Goal: Transaction & Acquisition: Book appointment/travel/reservation

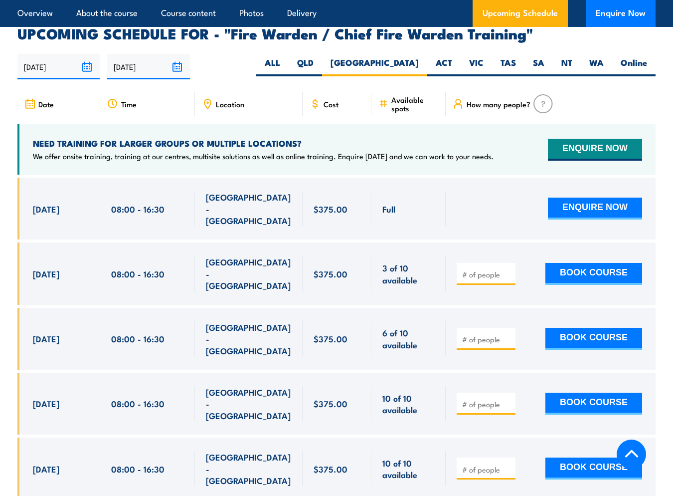
scroll to position [1747, 0]
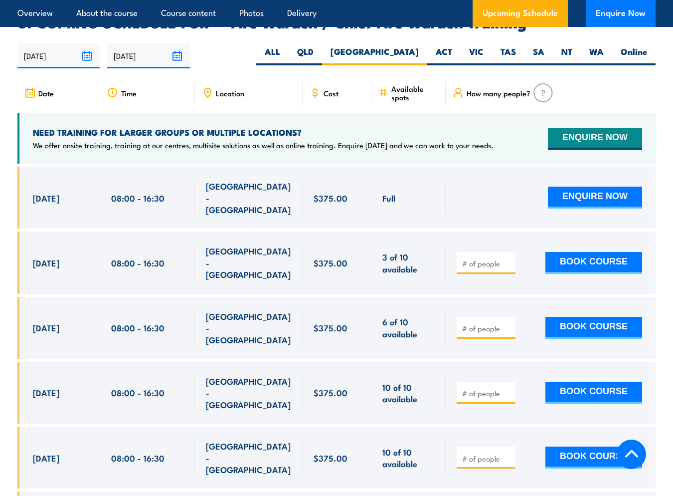
click at [226, 89] on span "Location" at bounding box center [230, 93] width 28 height 8
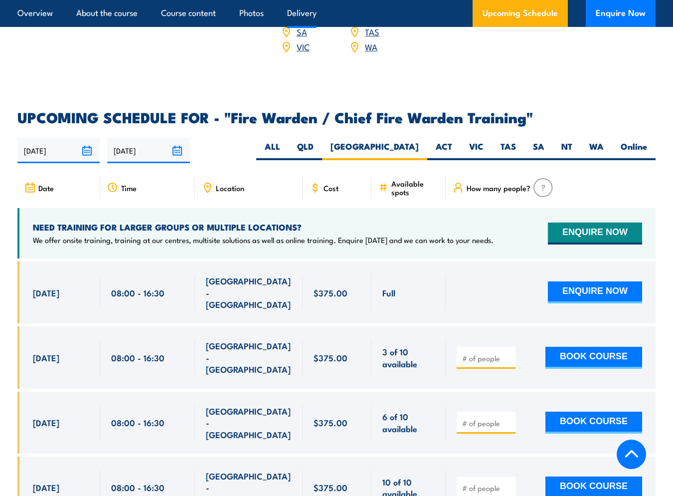
scroll to position [1546, 0]
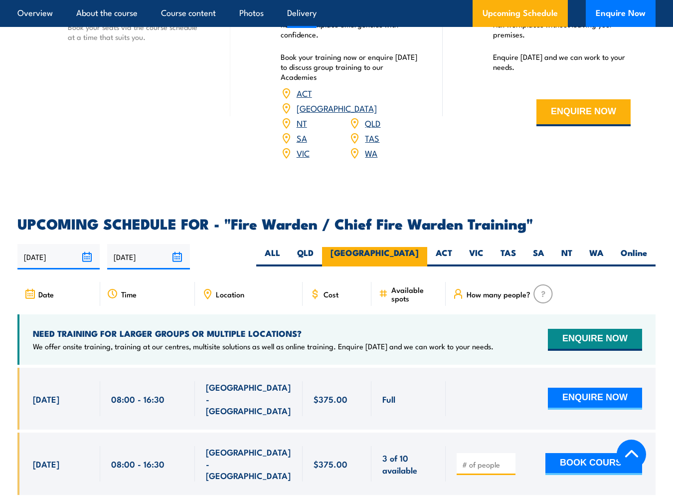
click at [415, 247] on label "[GEOGRAPHIC_DATA]" at bounding box center [374, 256] width 105 height 19
click at [419, 247] on input "[GEOGRAPHIC_DATA]" at bounding box center [422, 250] width 6 height 6
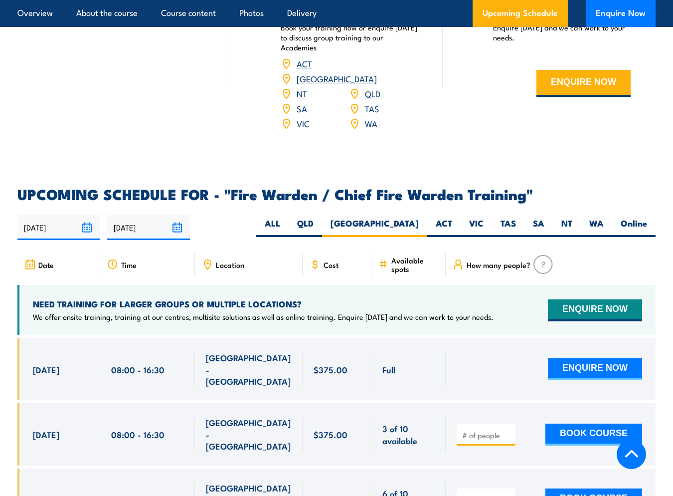
scroll to position [1584, 0]
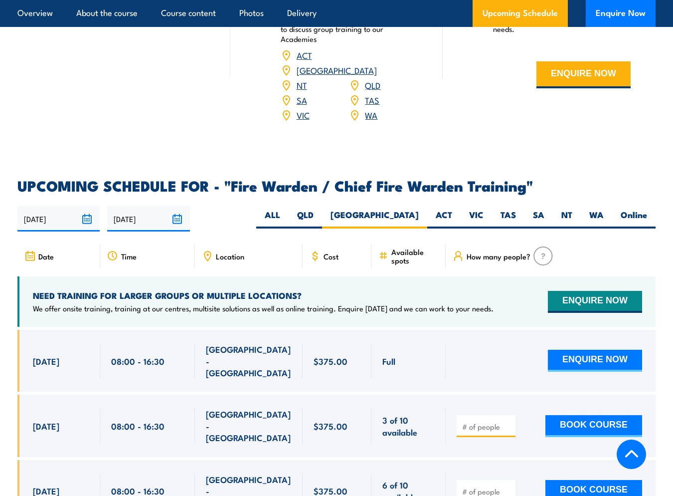
click at [81, 206] on input "[DATE]" at bounding box center [58, 218] width 82 height 25
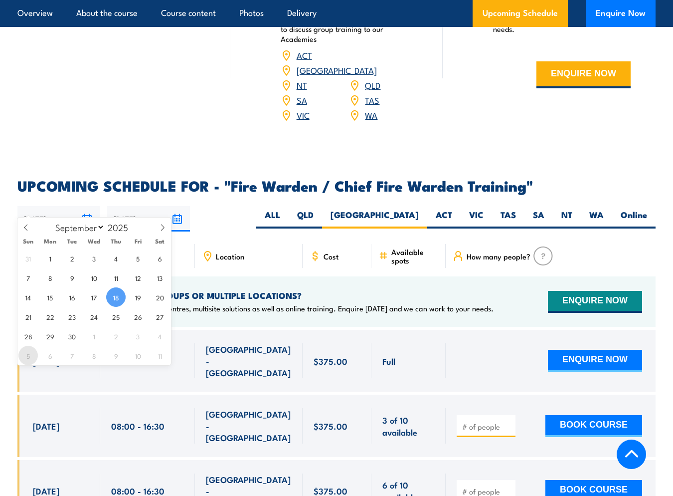
click at [25, 353] on span "5" at bounding box center [27, 355] width 19 height 19
type input "05/10/2025"
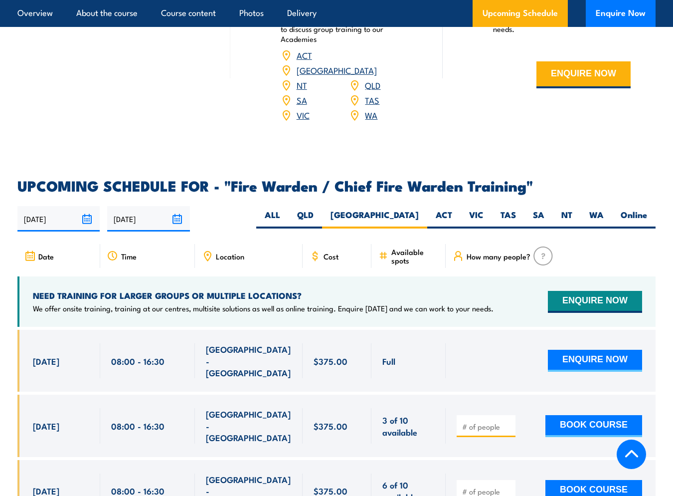
click at [179, 206] on input "[DATE]" at bounding box center [148, 218] width 82 height 25
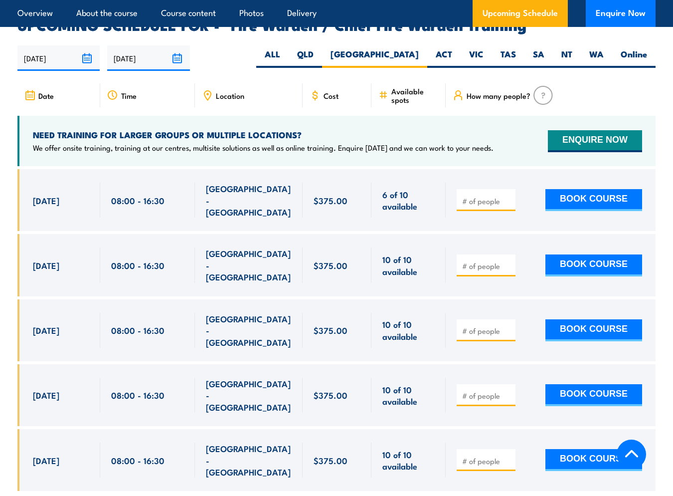
scroll to position [1747, 0]
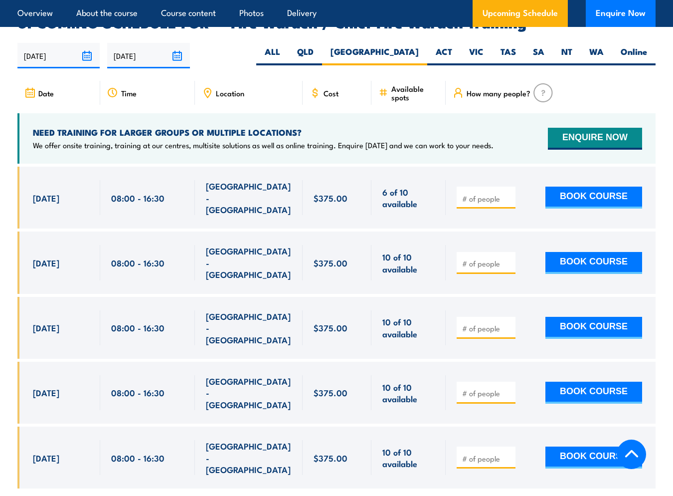
click at [250, 180] on span "SMITHFIELD - NSW" at bounding box center [249, 197] width 86 height 35
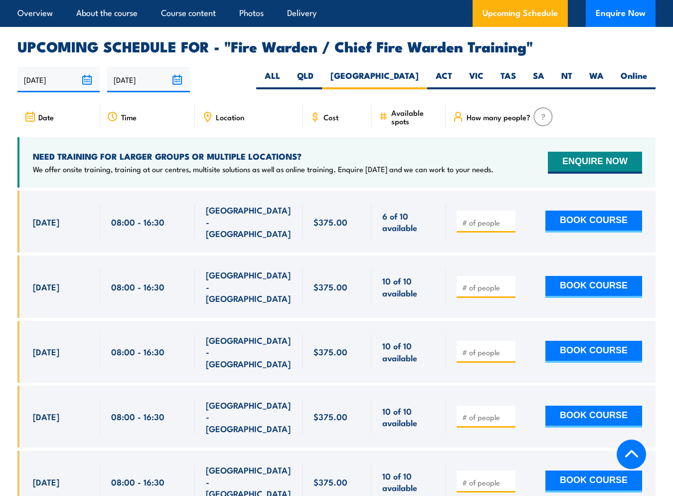
scroll to position [1489, 0]
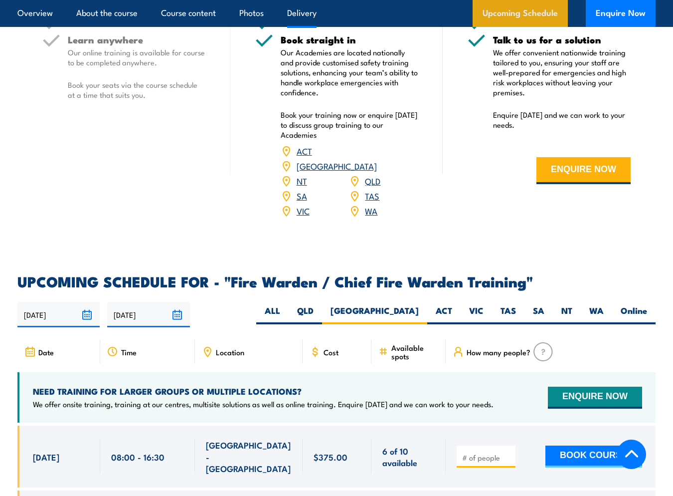
click at [517, 23] on link "Upcoming Schedule" at bounding box center [520, 13] width 95 height 27
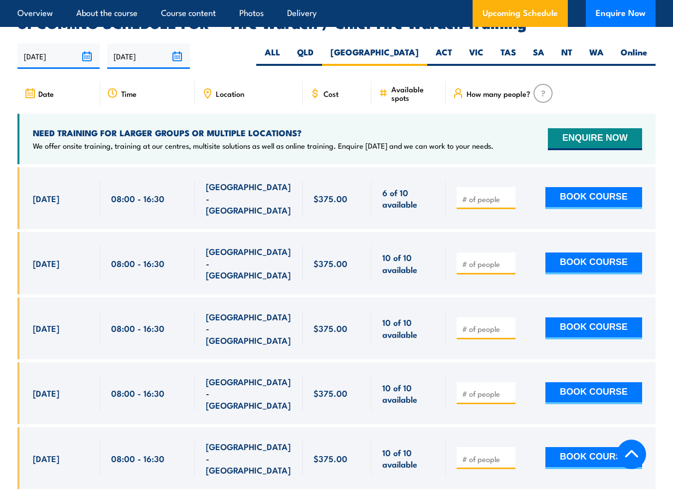
scroll to position [1747, 0]
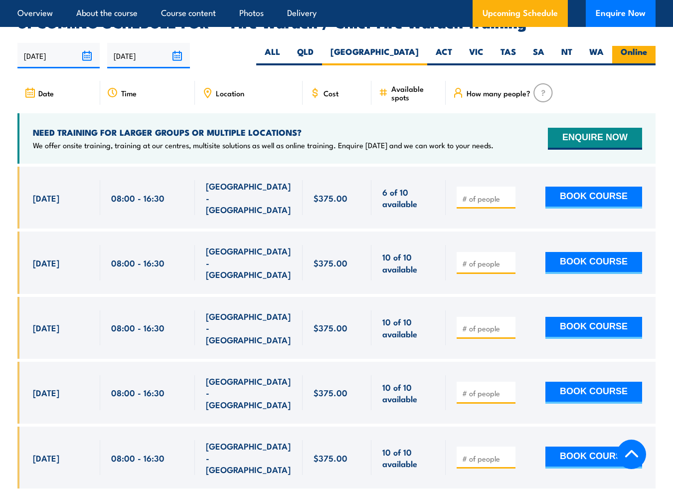
click at [622, 46] on label "Online" at bounding box center [634, 55] width 43 height 19
click at [647, 46] on input "Online" at bounding box center [650, 49] width 6 height 6
radio input "true"
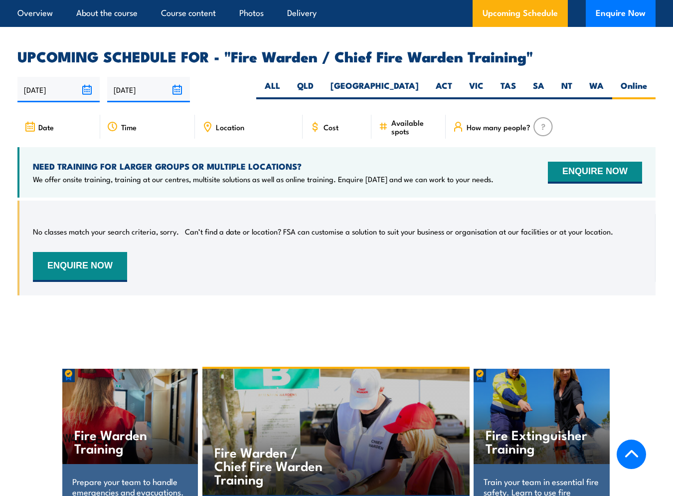
scroll to position [1696, 0]
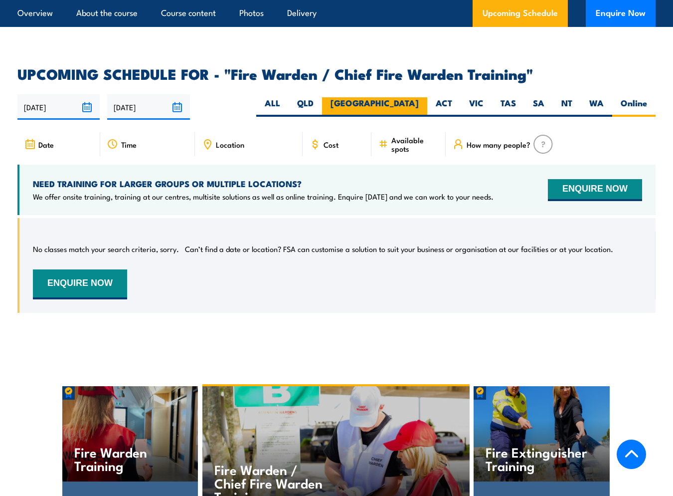
click at [403, 97] on label "[GEOGRAPHIC_DATA]" at bounding box center [374, 106] width 105 height 19
click at [419, 97] on input "[GEOGRAPHIC_DATA]" at bounding box center [422, 100] width 6 height 6
radio input "true"
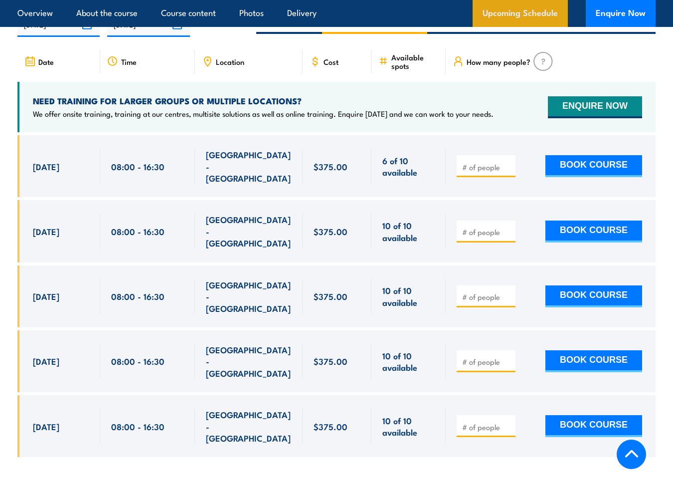
scroll to position [1808, 0]
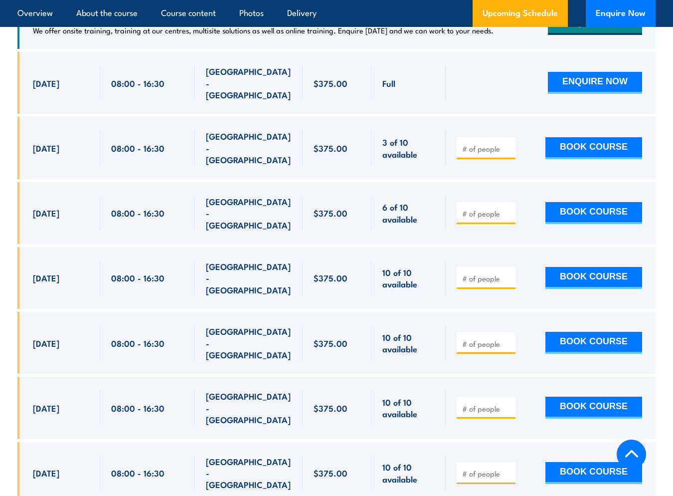
scroll to position [1821, 0]
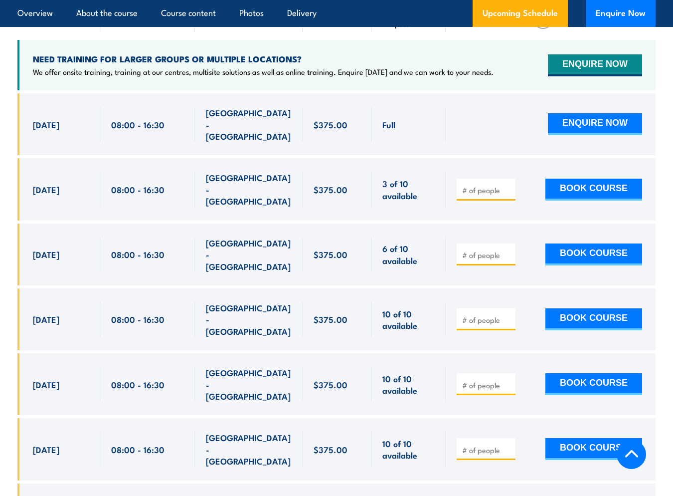
click at [230, 172] on span "[GEOGRAPHIC_DATA] - [GEOGRAPHIC_DATA]" at bounding box center [249, 189] width 86 height 35
click at [578, 179] on button "BOOK COURSE" at bounding box center [594, 190] width 97 height 22
click at [233, 172] on div "SMITHFIELD - NSW" at bounding box center [249, 189] width 86 height 35
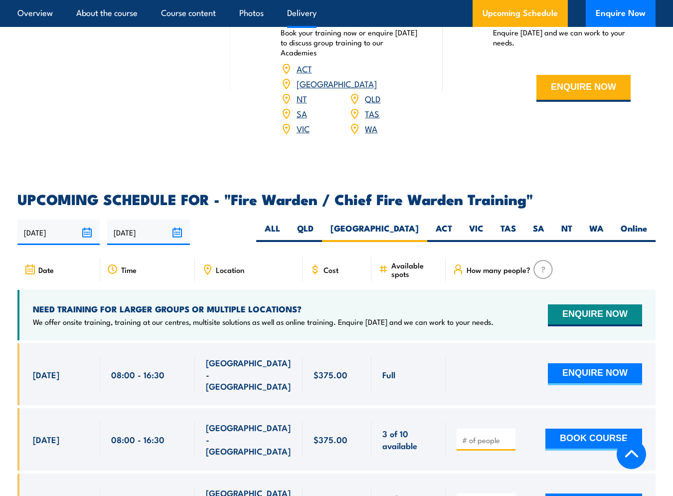
scroll to position [1576, 0]
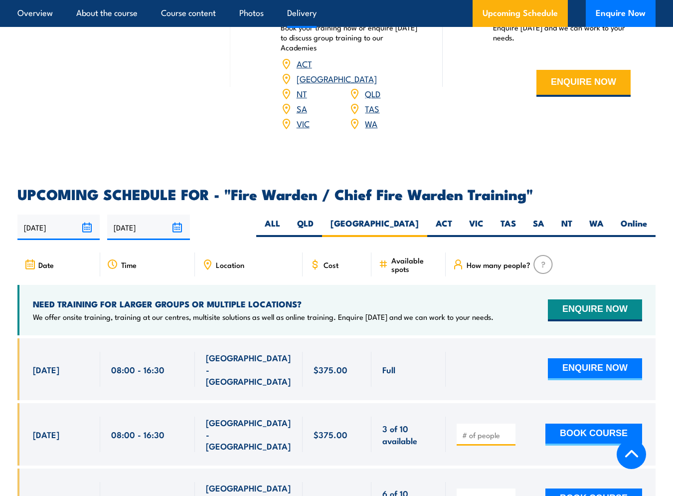
click at [224, 260] on span "Location" at bounding box center [230, 264] width 28 height 8
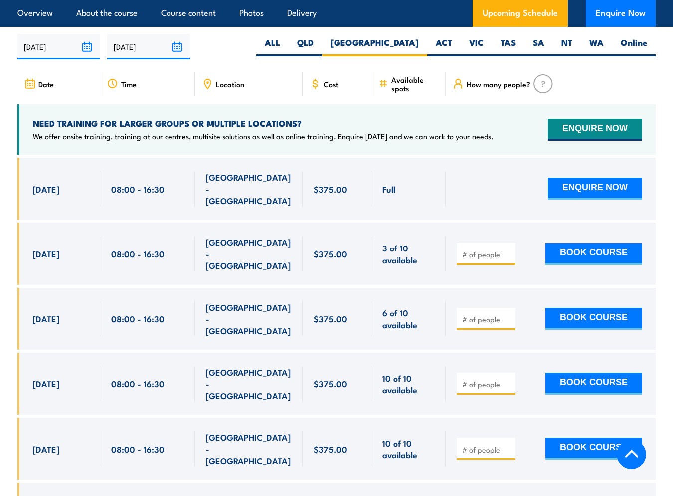
scroll to position [1805, 0]
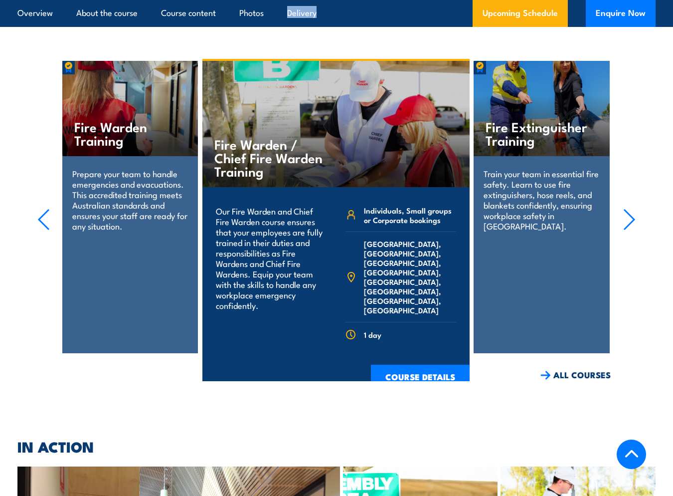
scroll to position [2035, 0]
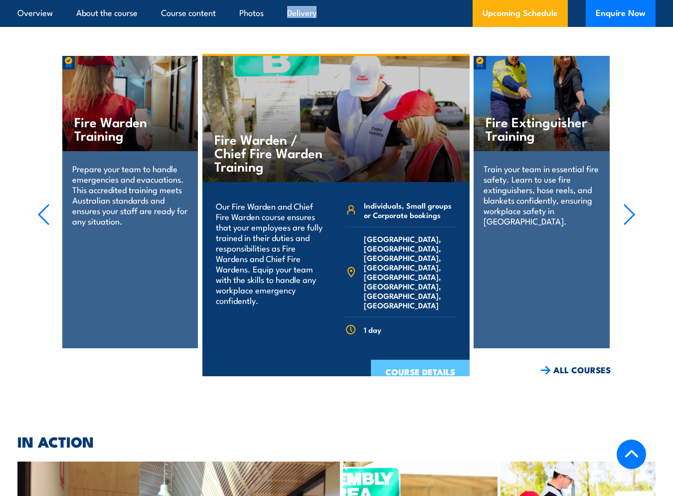
click at [436, 360] on link "COURSE DETAILS" at bounding box center [420, 373] width 99 height 26
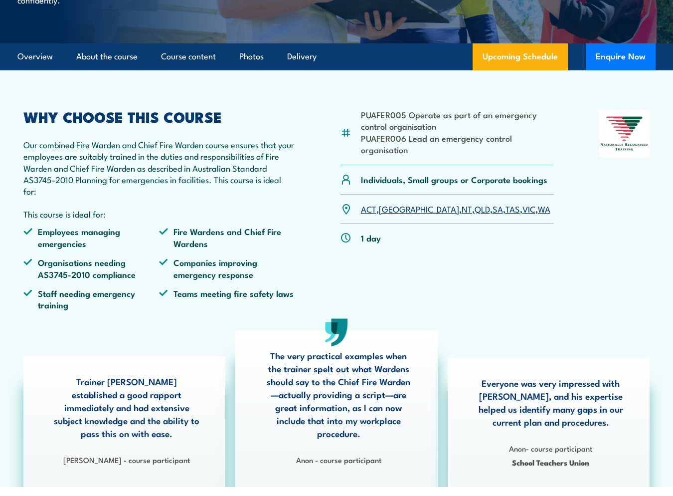
scroll to position [15, 0]
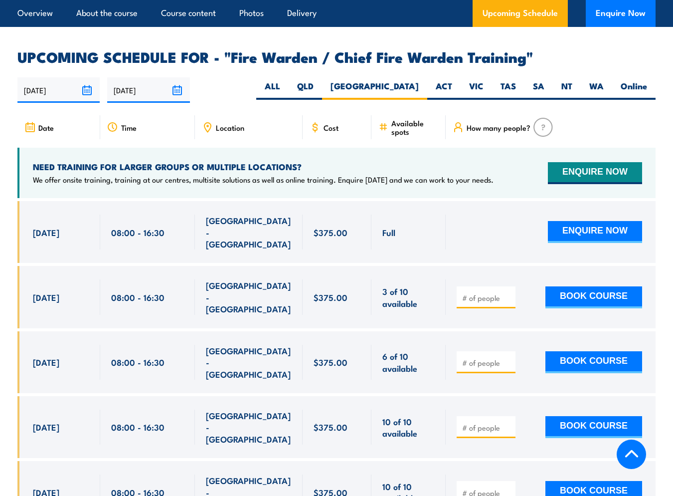
scroll to position [1747, 0]
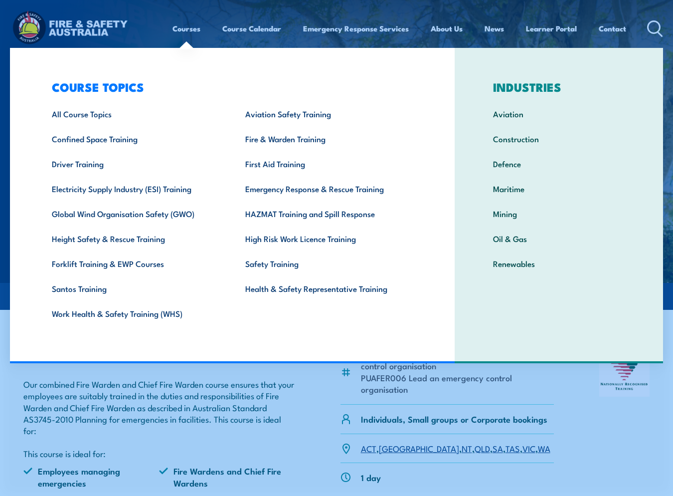
click at [260, 419] on p "Our combined Fire Warden and Chief Fire Warden course ensures that your employe…" at bounding box center [159, 407] width 272 height 58
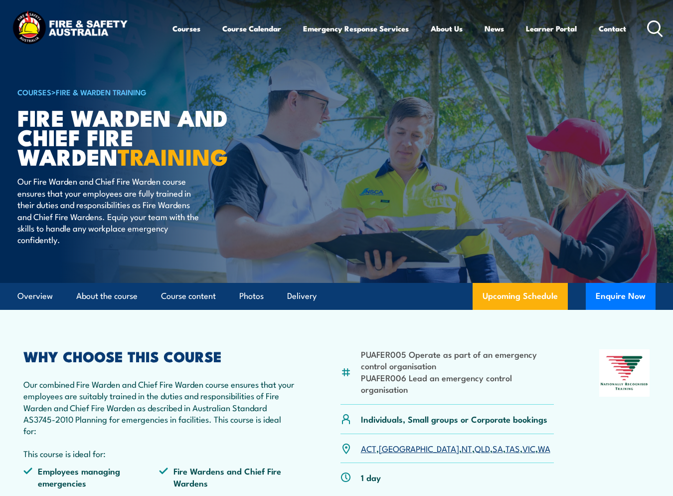
scroll to position [2, 0]
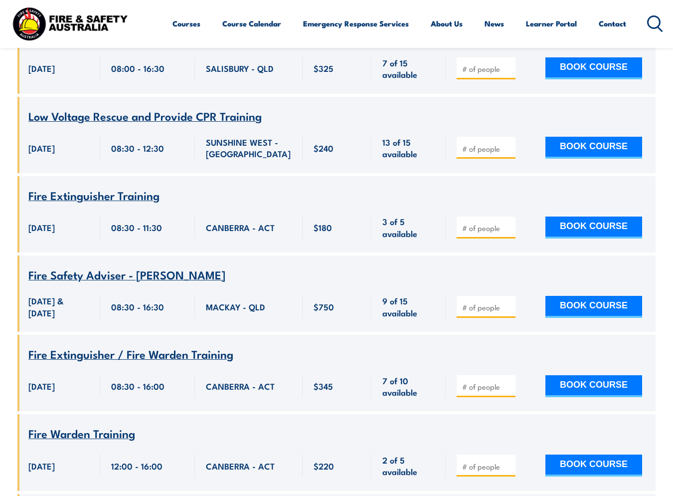
scroll to position [1676, 0]
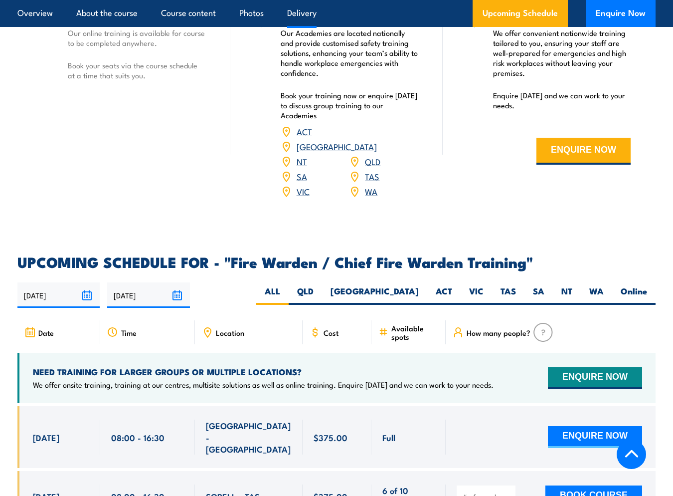
scroll to position [1511, 0]
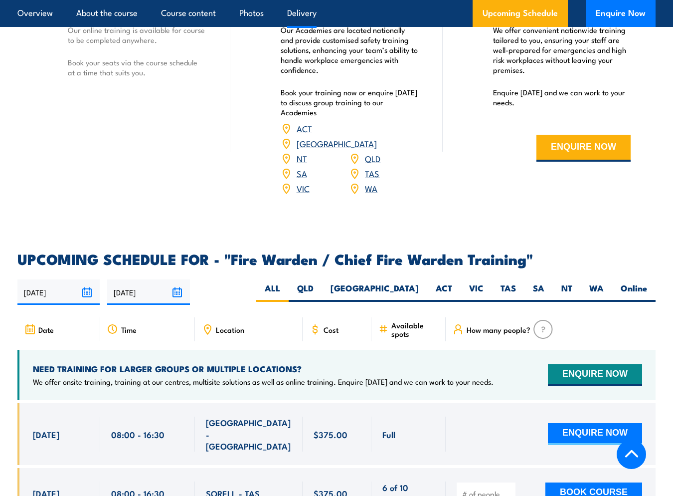
click at [308, 128] on link "ACT" at bounding box center [304, 128] width 15 height 12
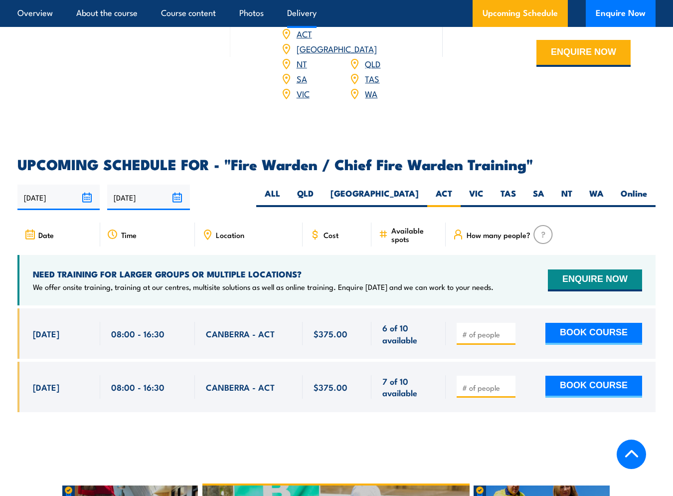
scroll to position [1615, 0]
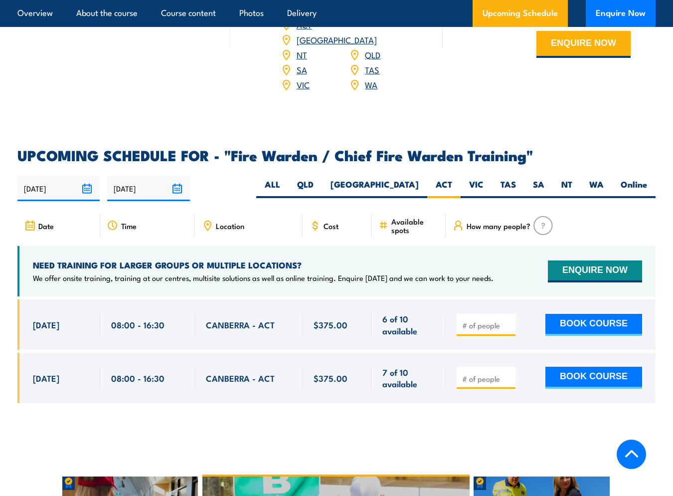
click at [233, 319] on span "CANBERRA - ACT" at bounding box center [240, 324] width 69 height 11
click at [634, 179] on label "Online" at bounding box center [634, 188] width 43 height 19
click at [647, 179] on input "Online" at bounding box center [650, 182] width 6 height 6
radio input "true"
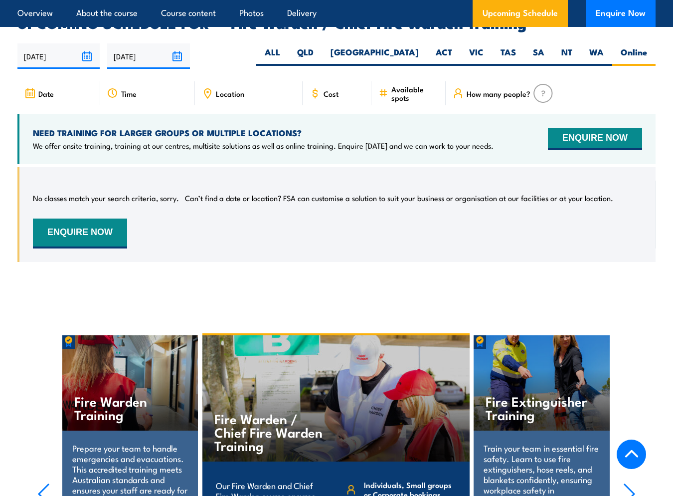
scroll to position [1747, 0]
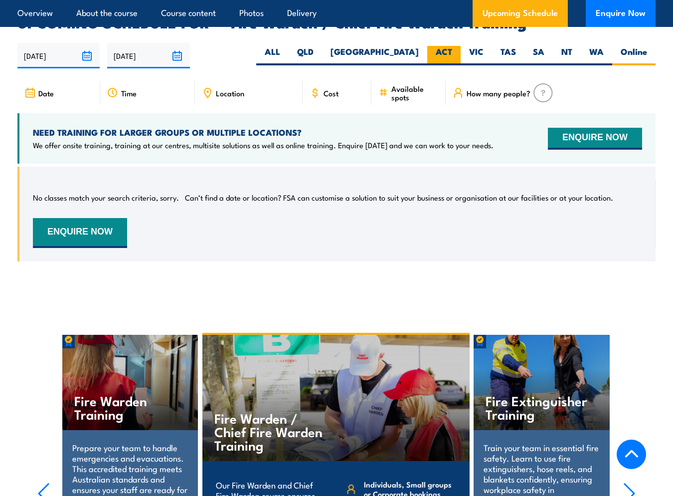
click at [436, 46] on label "ACT" at bounding box center [443, 55] width 33 height 19
click at [452, 46] on input "ACT" at bounding box center [455, 49] width 6 height 6
radio input "true"
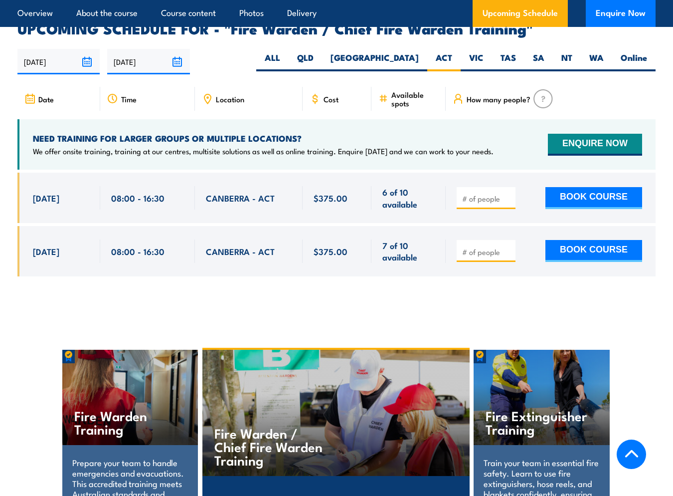
scroll to position [1747, 0]
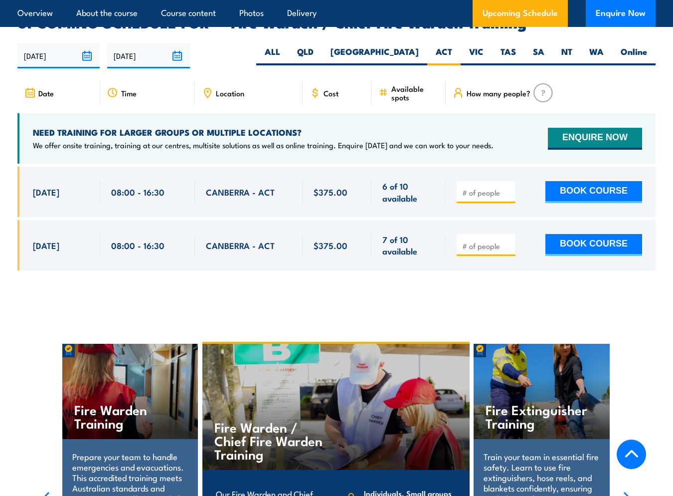
click at [490, 188] on input "number" at bounding box center [487, 193] width 50 height 10
type input "1"
click at [587, 181] on button "BOOK COURSE" at bounding box center [594, 192] width 97 height 22
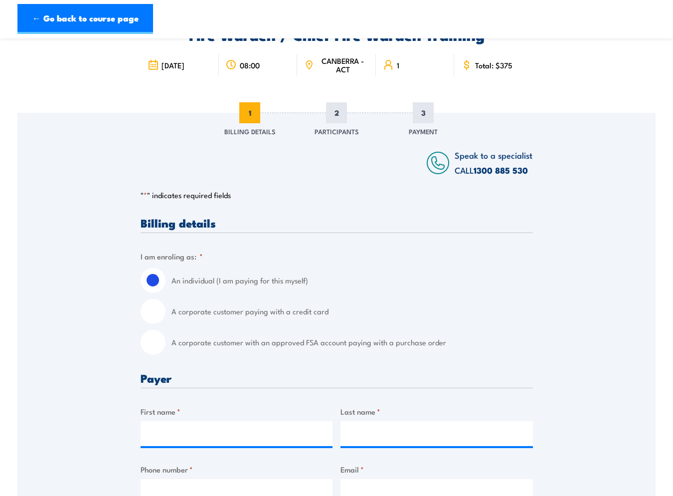
scroll to position [78, 0]
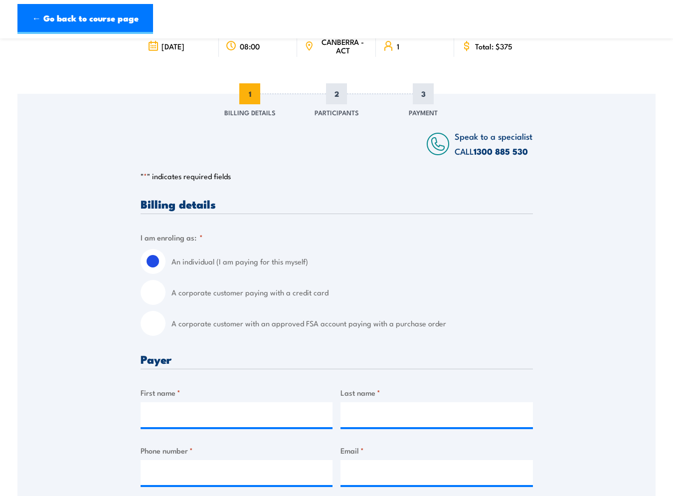
click at [156, 281] on input "A corporate customer paying with a credit card" at bounding box center [153, 292] width 25 height 25
radio input "true"
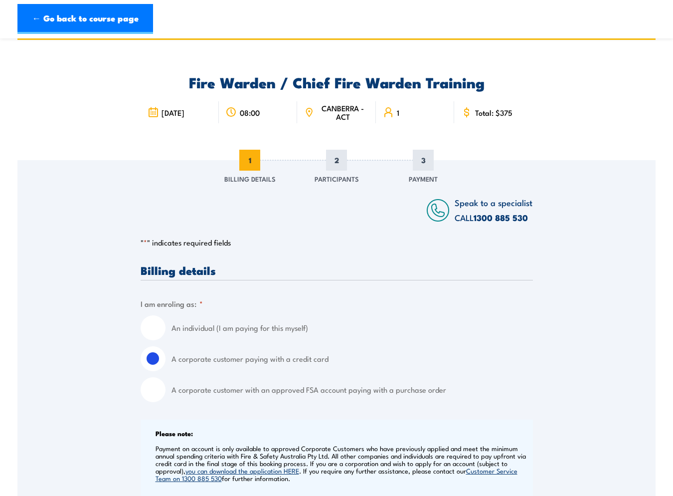
scroll to position [0, 0]
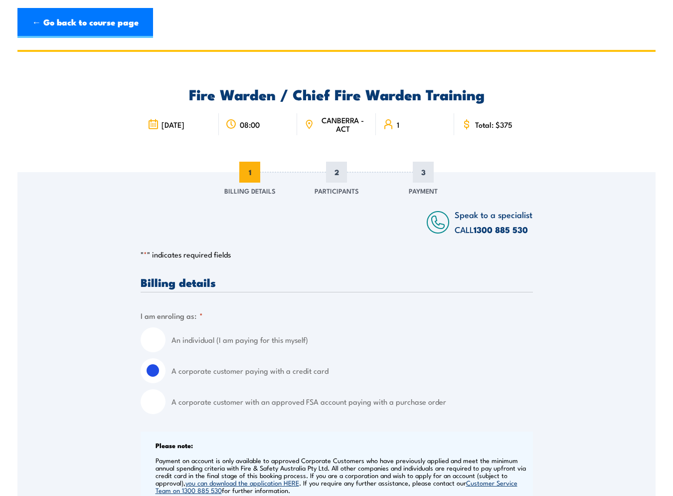
click at [344, 126] on span "CANBERRA - ACT" at bounding box center [343, 124] width 52 height 17
click at [95, 29] on link "← Go back to course page" at bounding box center [85, 23] width 136 height 30
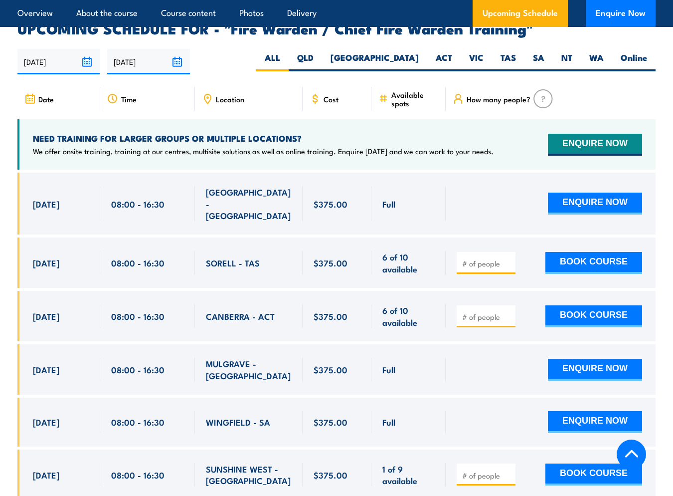
scroll to position [1747, 0]
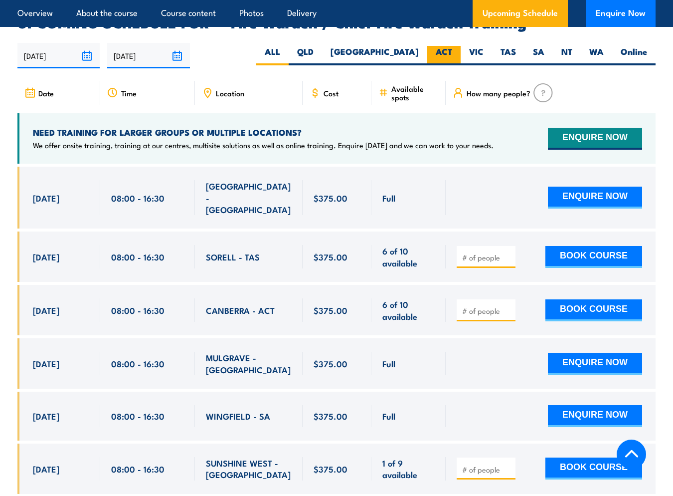
click at [433, 46] on label "ACT" at bounding box center [443, 55] width 33 height 19
click at [452, 46] on input "ACT" at bounding box center [455, 49] width 6 height 6
radio input "true"
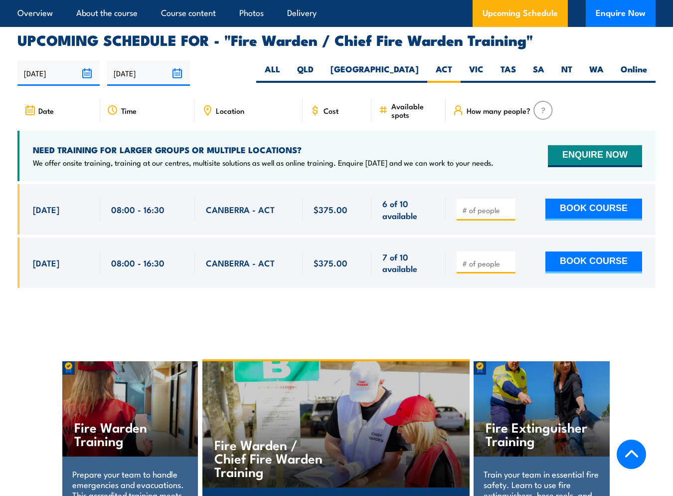
scroll to position [1747, 0]
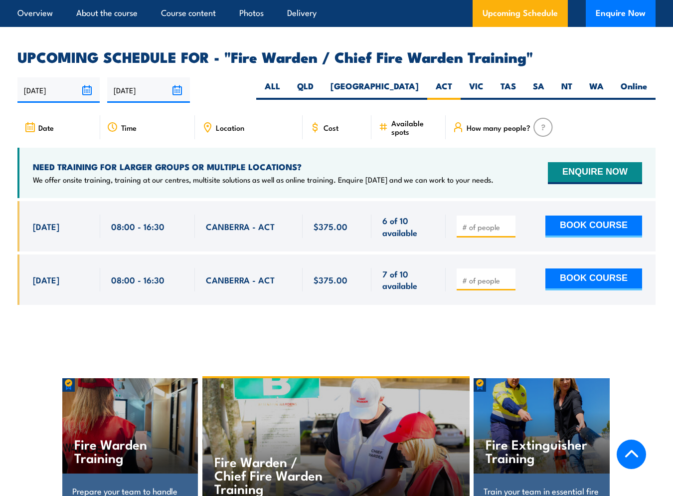
scroll to position [1747, 0]
